Goal: Find specific page/section: Find specific page/section

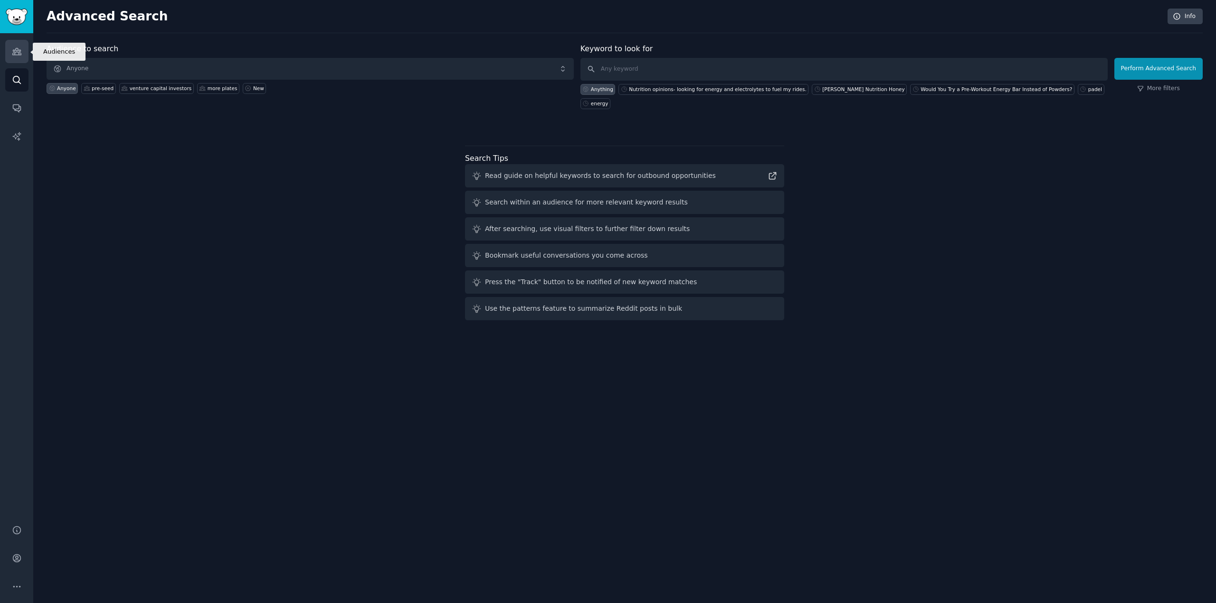
click at [16, 49] on icon "Sidebar" at bounding box center [17, 52] width 10 height 10
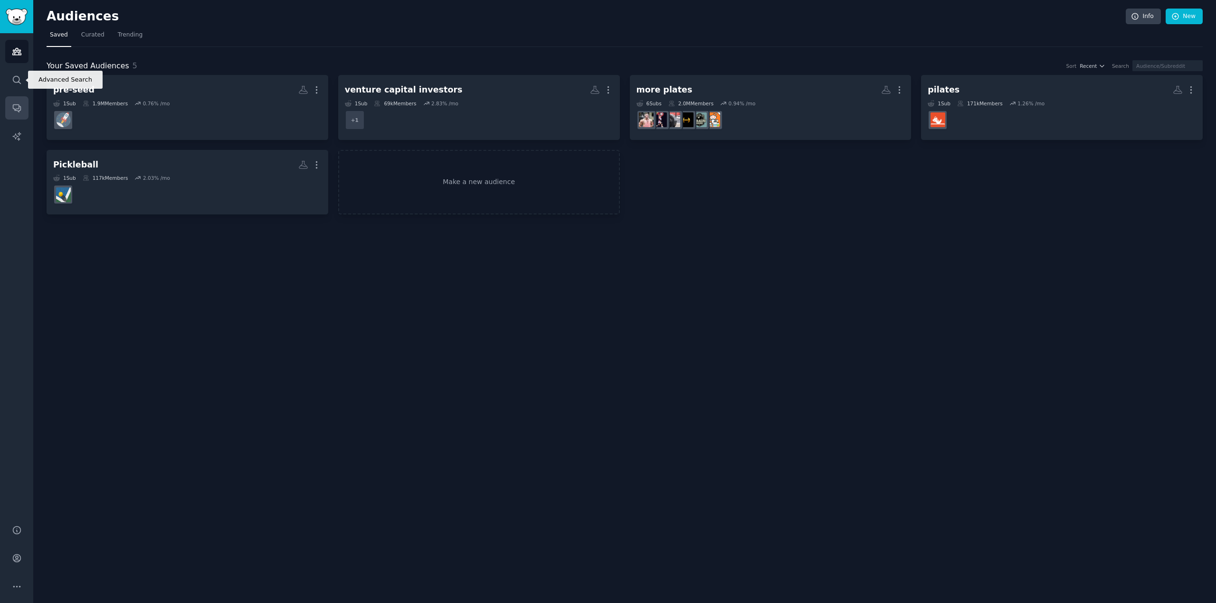
click at [15, 102] on link "Conversations" at bounding box center [16, 107] width 23 height 23
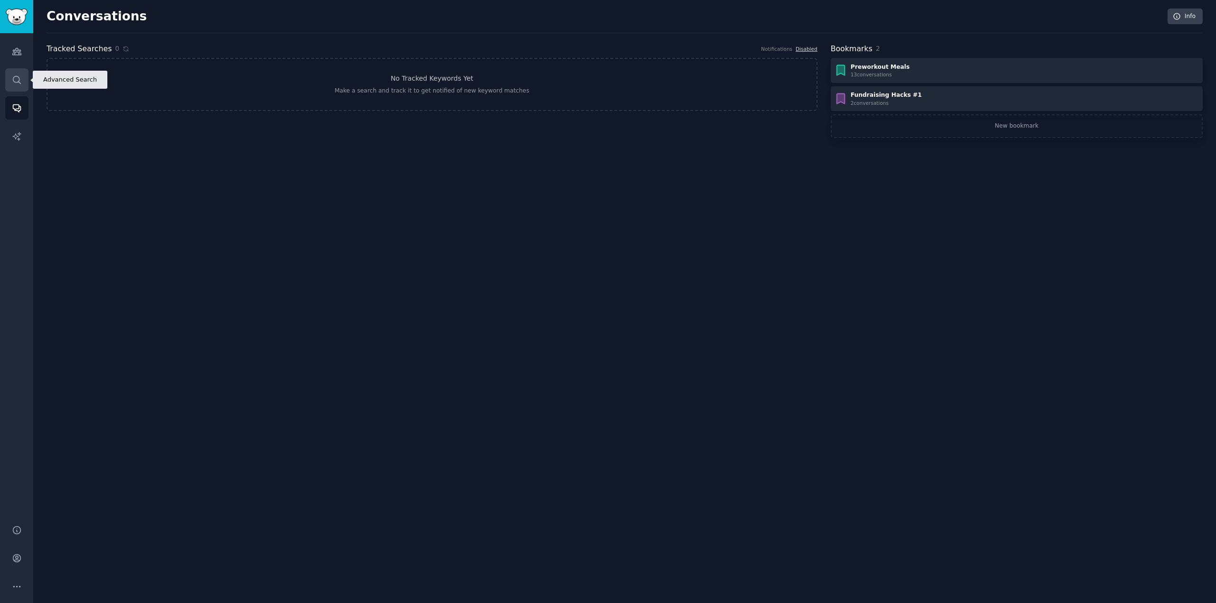
click at [21, 76] on icon "Sidebar" at bounding box center [17, 80] width 10 height 10
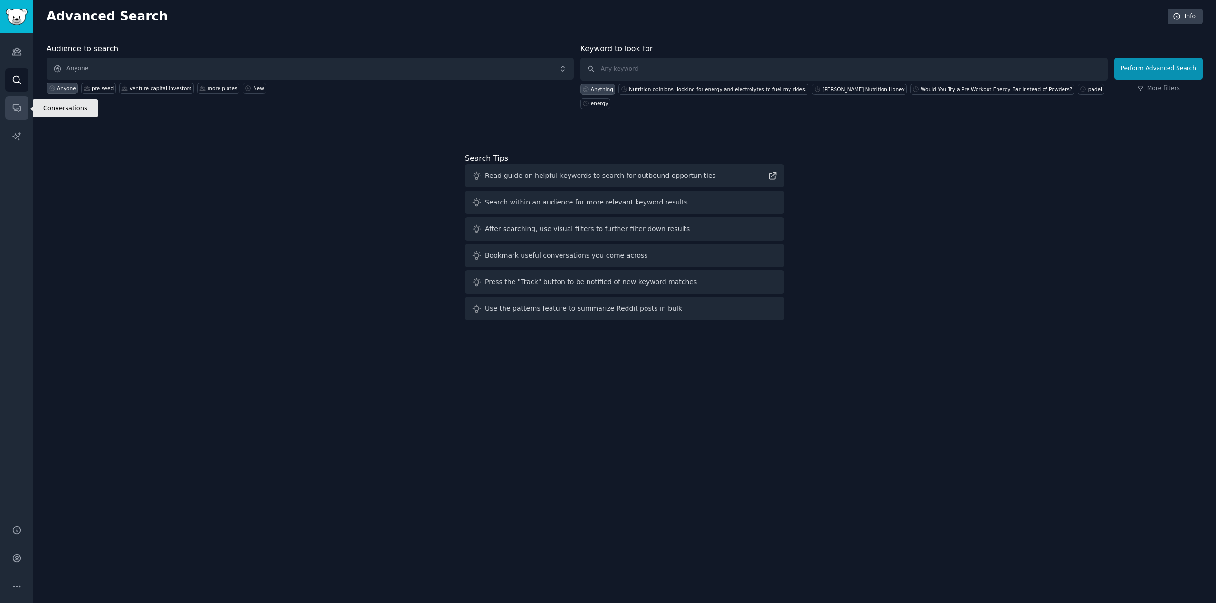
click at [19, 110] on icon "Sidebar" at bounding box center [17, 108] width 10 height 10
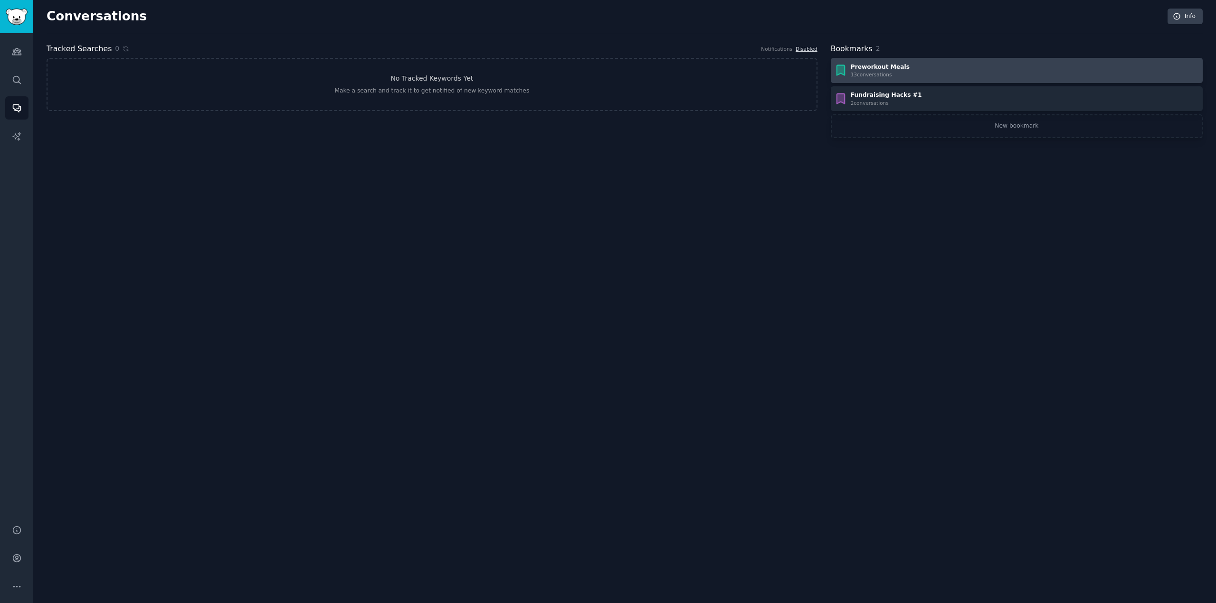
click at [961, 66] on div "Preworkout Meals 13 conversation s" at bounding box center [1016, 70] width 365 height 15
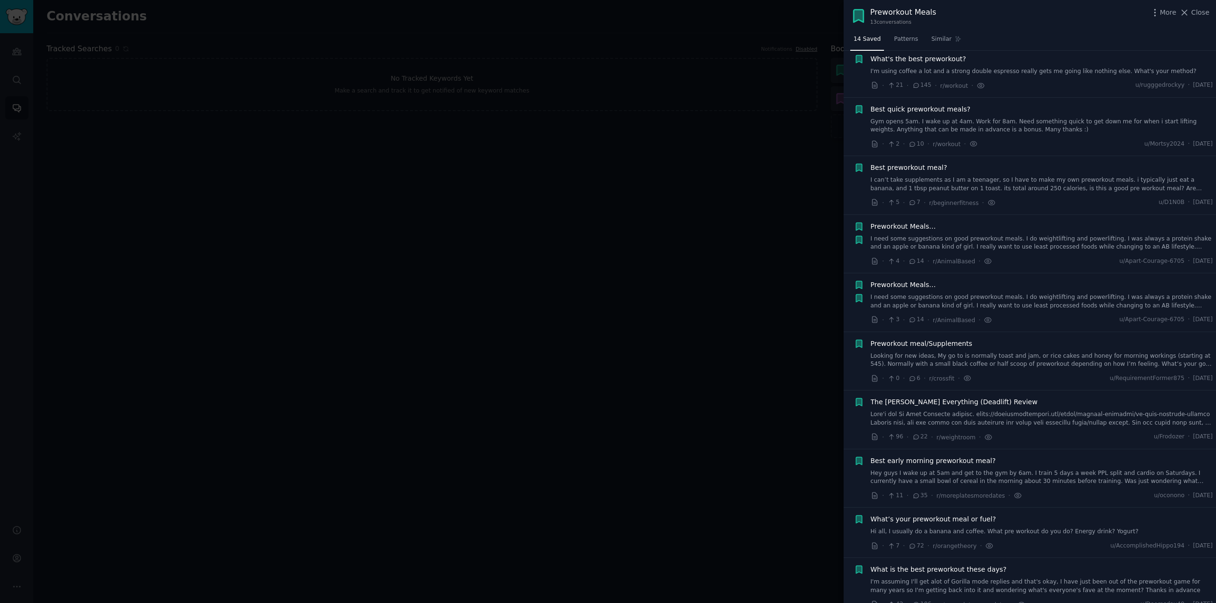
scroll to position [258, 0]
